Goal: Find specific page/section: Find specific page/section

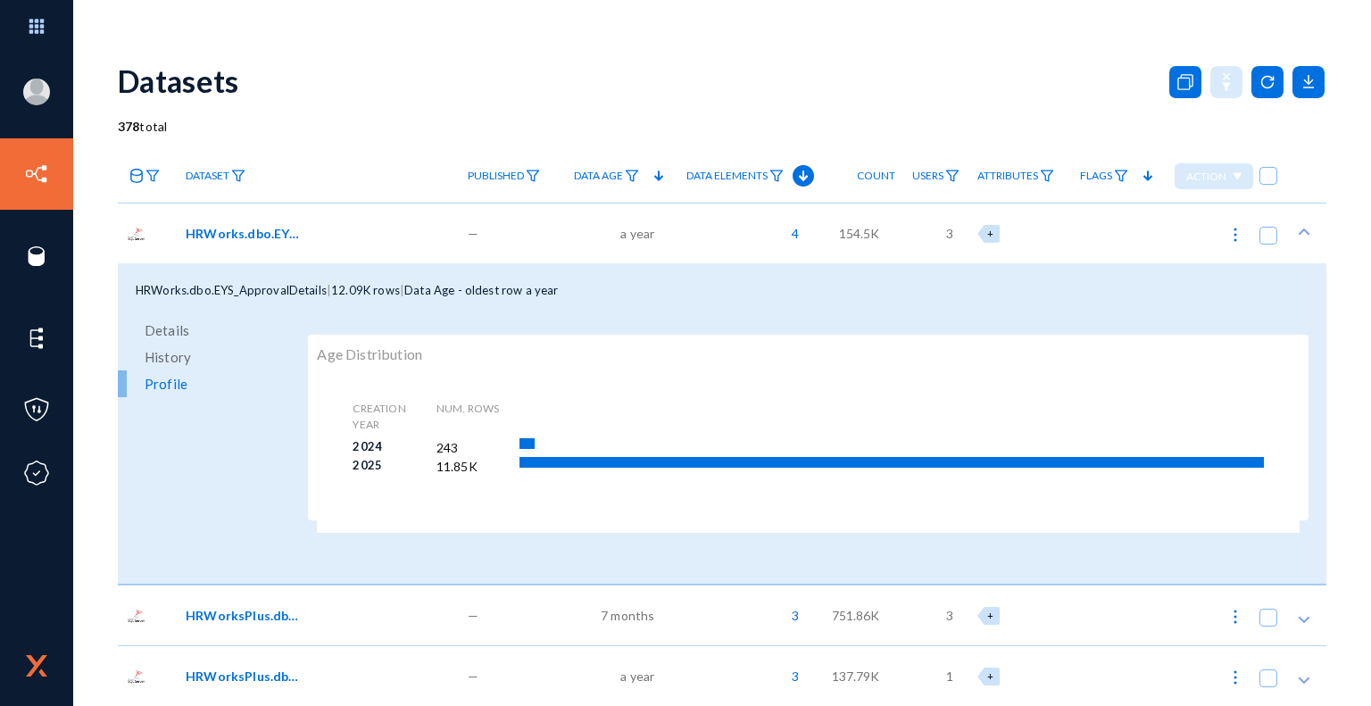
click at [634, 101] on div "Datasets" at bounding box center [722, 81] width 1209 height 72
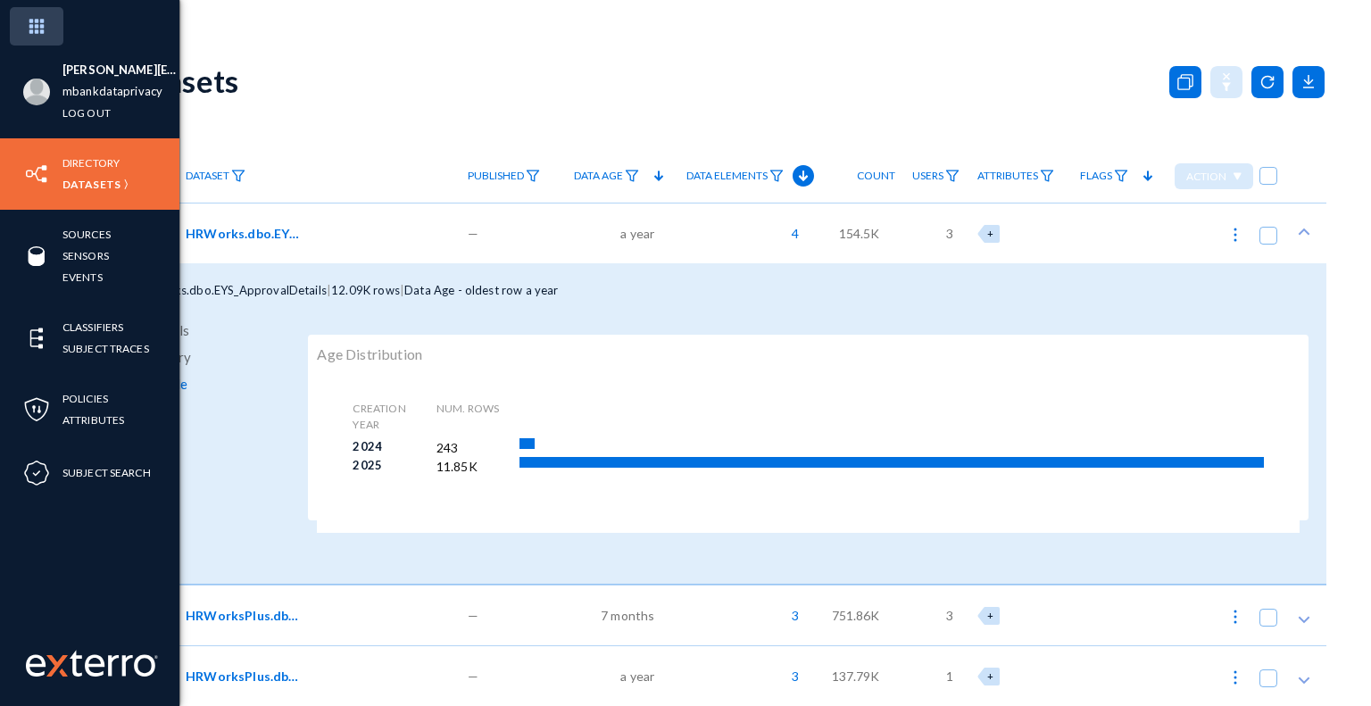
click at [32, 24] on img at bounding box center [37, 26] width 54 height 38
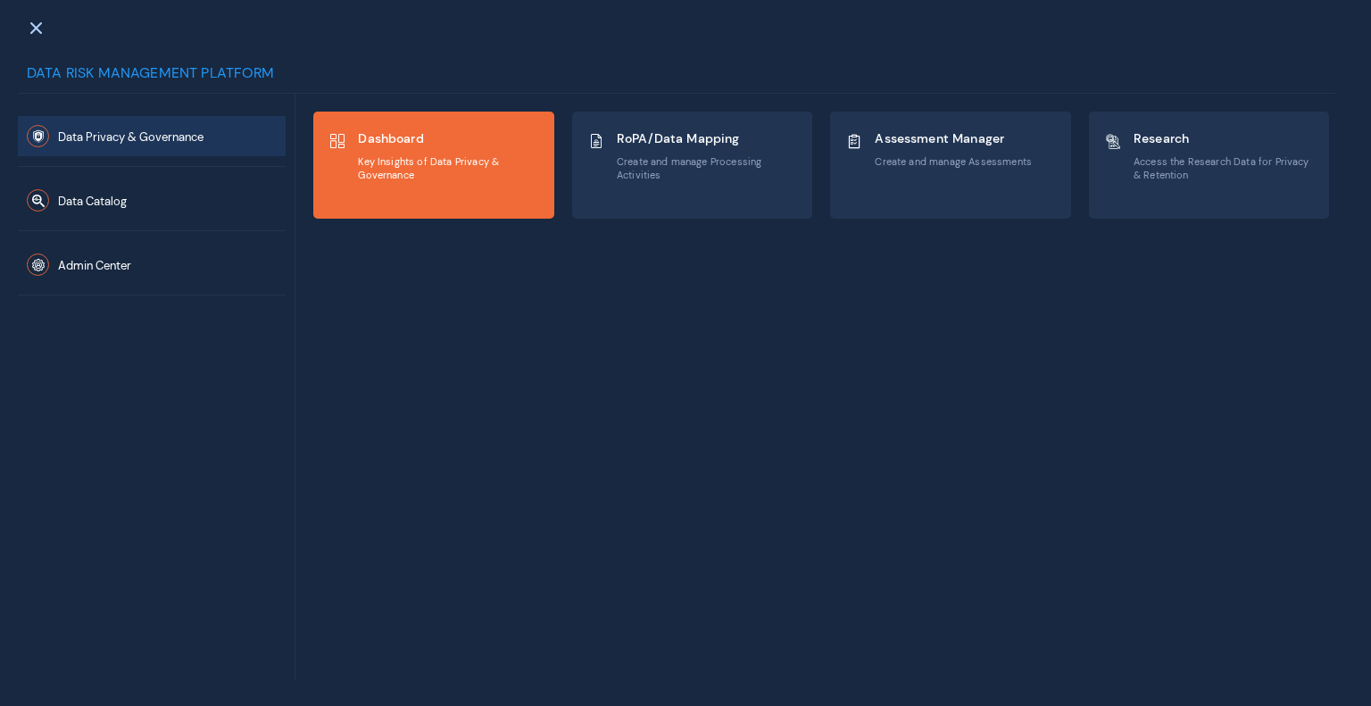
click at [427, 146] on div "Dashboard Key Insights of Data Privacy & Governance" at bounding box center [448, 156] width 181 height 60
